Goal: Task Accomplishment & Management: Complete application form

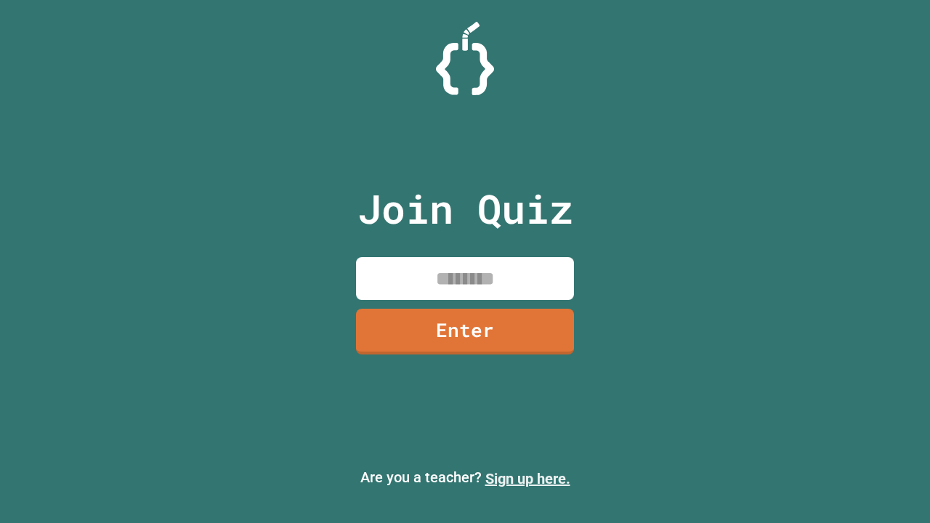
click at [527, 479] on link "Sign up here." at bounding box center [527, 478] width 85 height 17
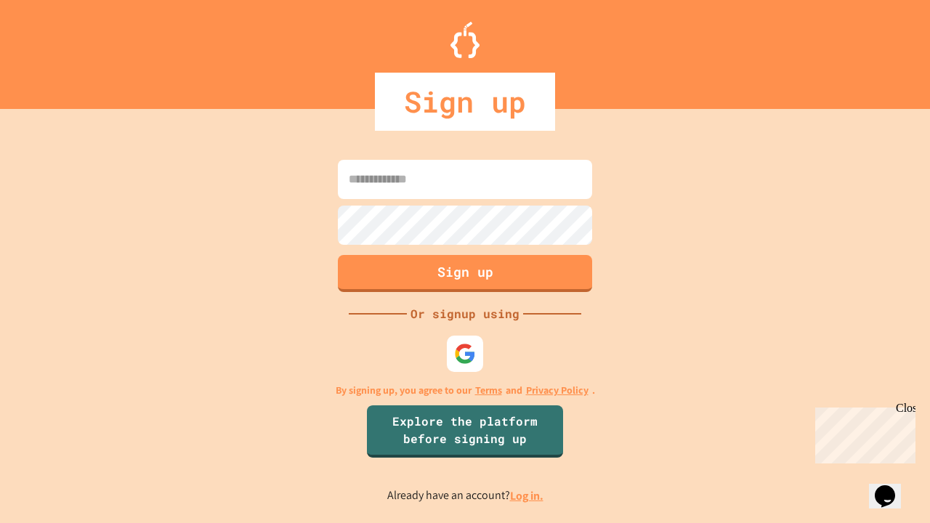
click at [527, 495] on link "Log in." at bounding box center [526, 495] width 33 height 15
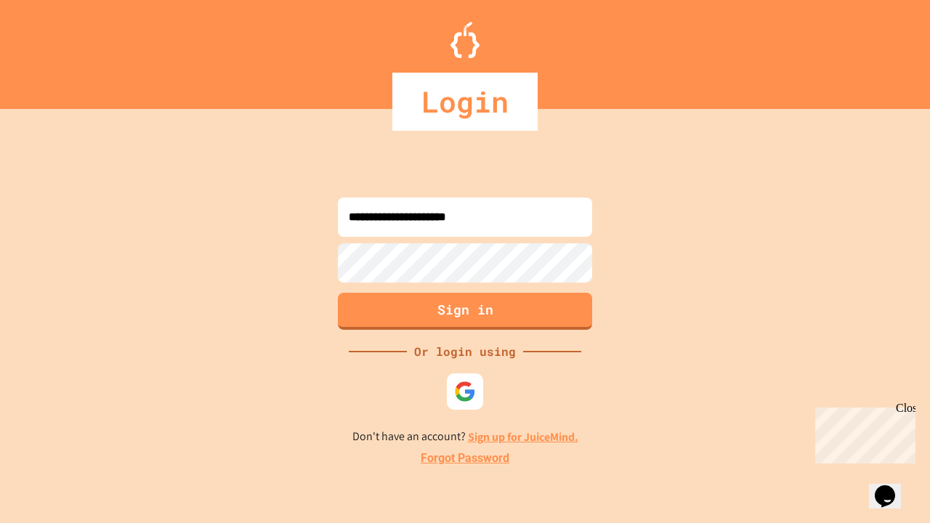
type input "**********"
